Goal: Information Seeking & Learning: Check status

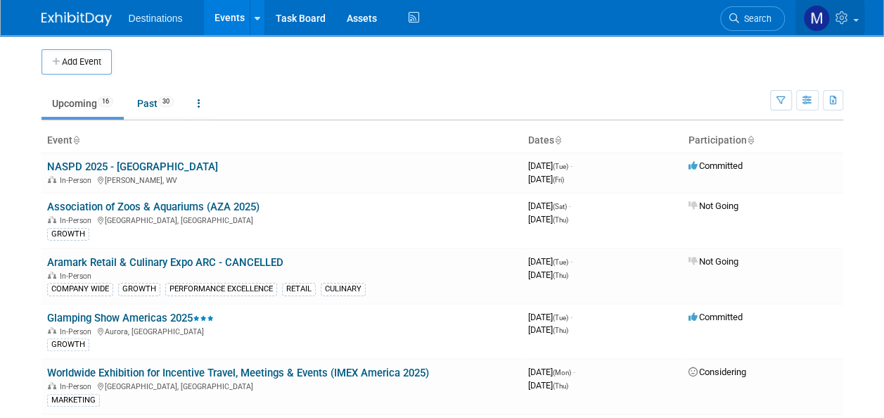
click at [844, 13] on icon at bounding box center [844, 17] width 16 height 13
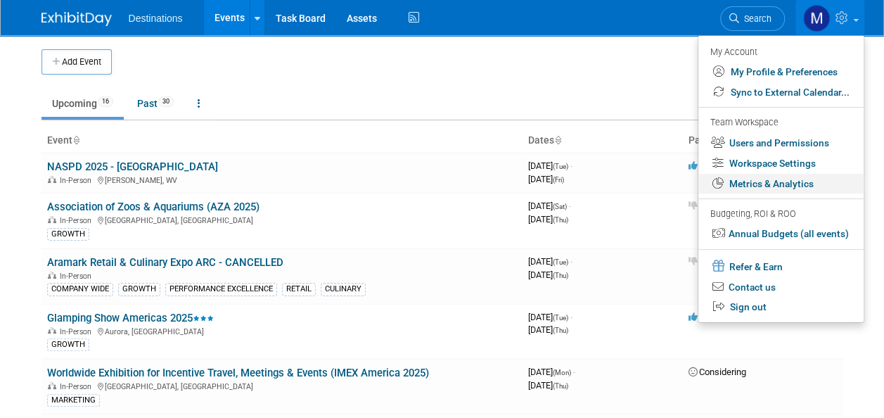
click at [794, 176] on link "Metrics & Analytics" at bounding box center [781, 184] width 165 height 20
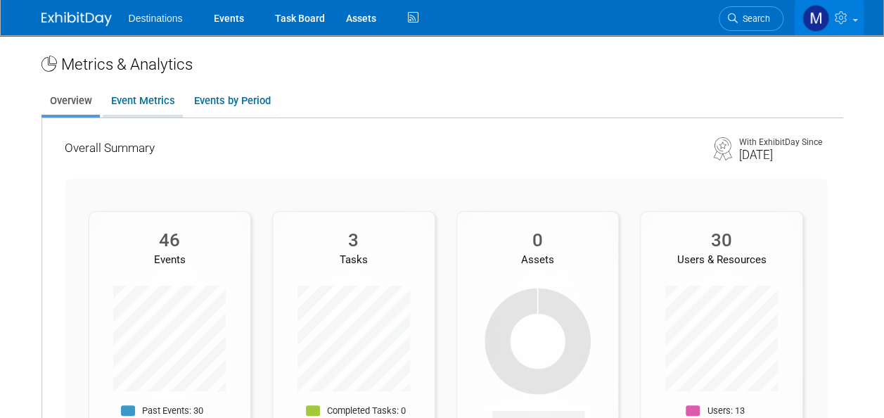
click at [153, 104] on link "Event Metrics" at bounding box center [143, 100] width 80 height 27
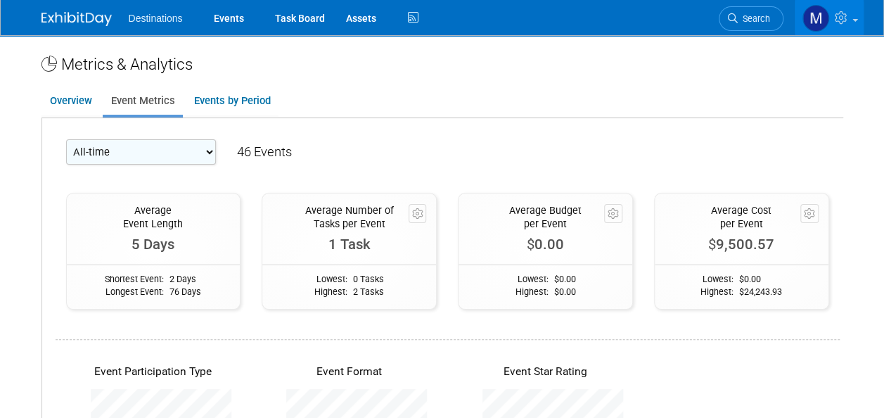
click at [216, 150] on select "All-time 2026 - (Jan 1, 2026 - Dec 31, 2026) FY 2026 - (Oct 1, 2025 - Sep 30, 2…" at bounding box center [141, 151] width 150 height 25
click at [235, 98] on link "Events by Period" at bounding box center [232, 100] width 93 height 27
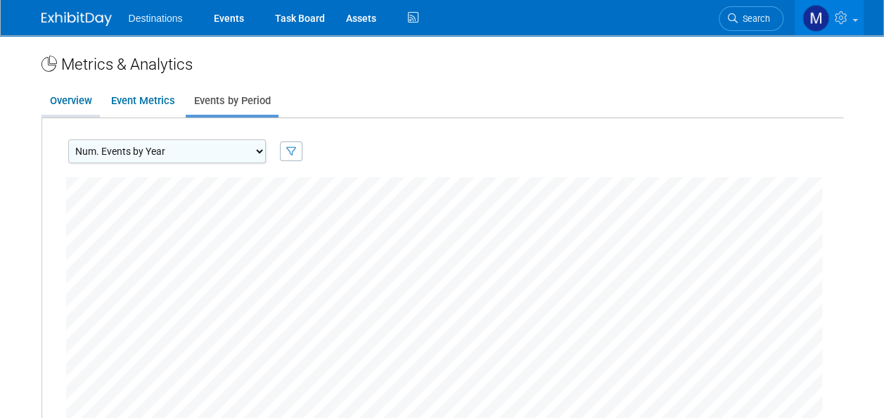
click at [72, 97] on link "Overview" at bounding box center [71, 100] width 58 height 27
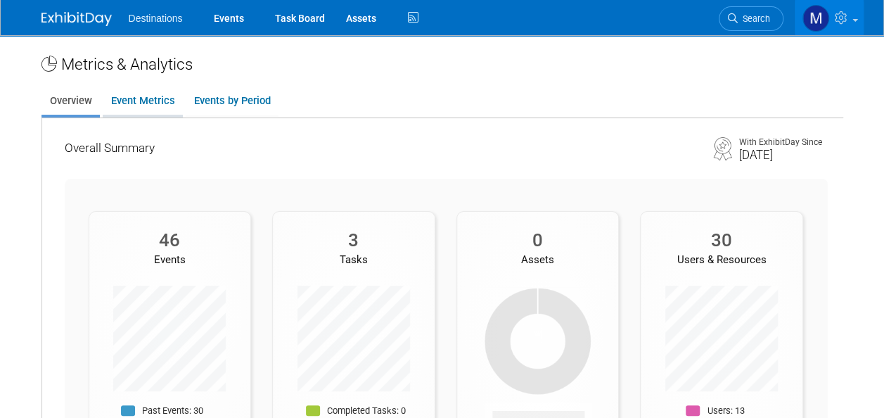
click at [162, 101] on link "Event Metrics" at bounding box center [143, 100] width 80 height 27
